Goal: Information Seeking & Learning: Learn about a topic

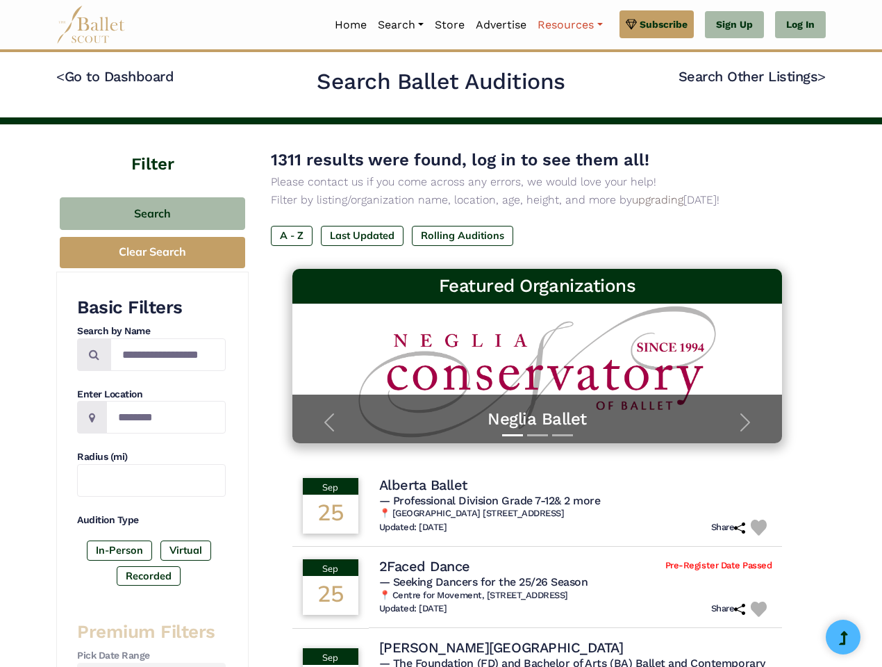
click at [569, 25] on link "Resources" at bounding box center [570, 24] width 76 height 29
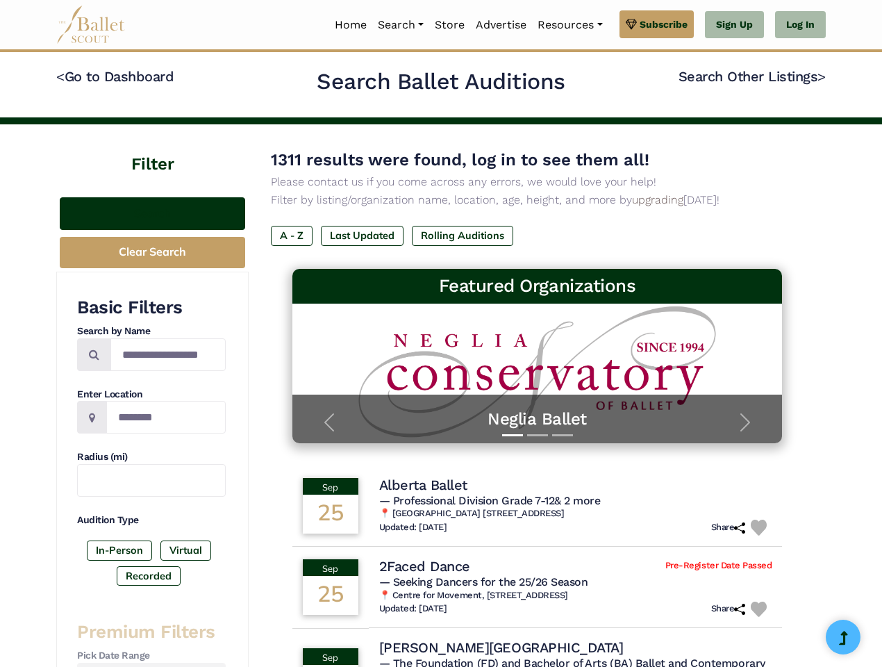
click at [152, 213] on button "Search" at bounding box center [152, 213] width 185 height 33
click at [152, 252] on button "Clear Search" at bounding box center [152, 252] width 185 height 31
click at [119, 550] on label "In-Person" at bounding box center [119, 549] width 65 height 19
click at [185, 550] on label "Virtual" at bounding box center [185, 549] width 51 height 19
click at [149, 576] on label "Recorded" at bounding box center [149, 575] width 64 height 19
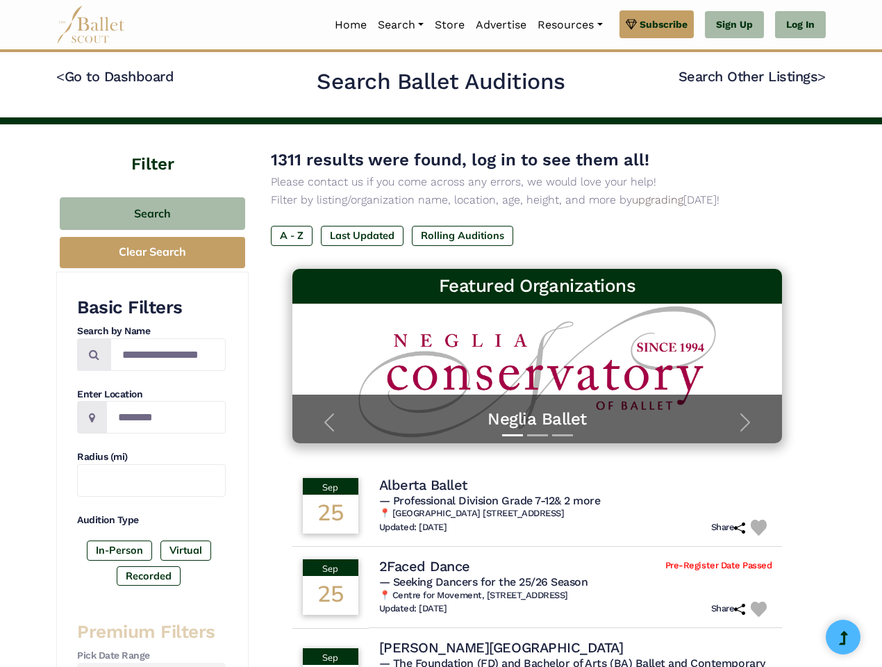
click at [292, 235] on label "A - Z" at bounding box center [292, 235] width 42 height 19
click at [362, 235] on label "Last Updated" at bounding box center [362, 235] width 83 height 19
click at [462, 235] on label "Rolling Auditions" at bounding box center [462, 235] width 101 height 19
click at [537, 505] on span "— Professional Division Grade 7-12 & 2 more" at bounding box center [490, 500] width 222 height 13
